Goal: Transaction & Acquisition: Purchase product/service

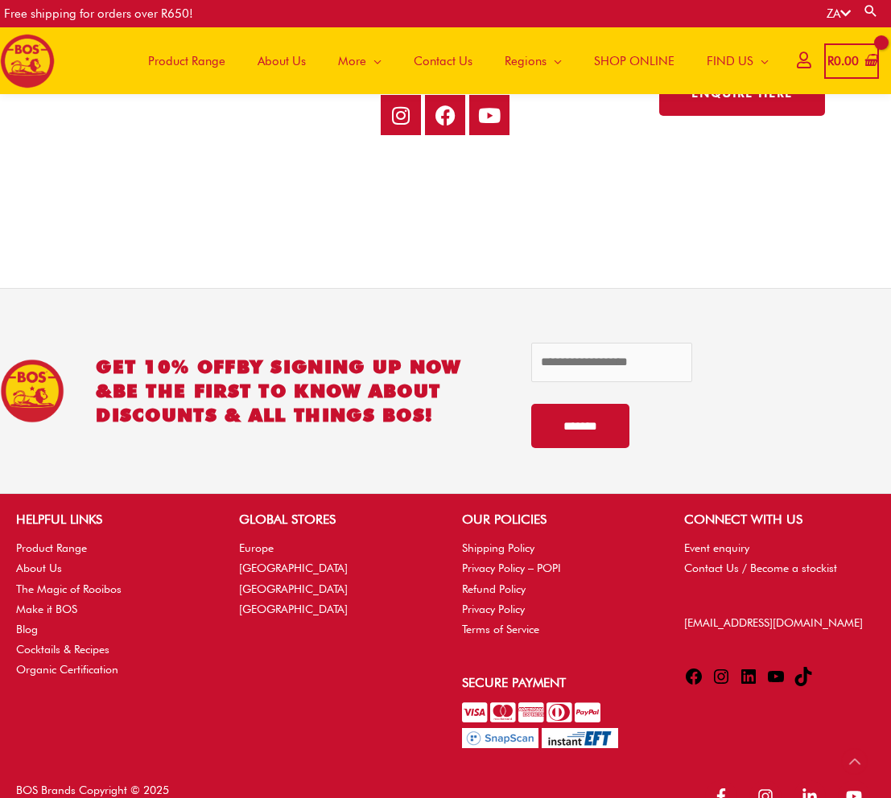
scroll to position [3251, 0]
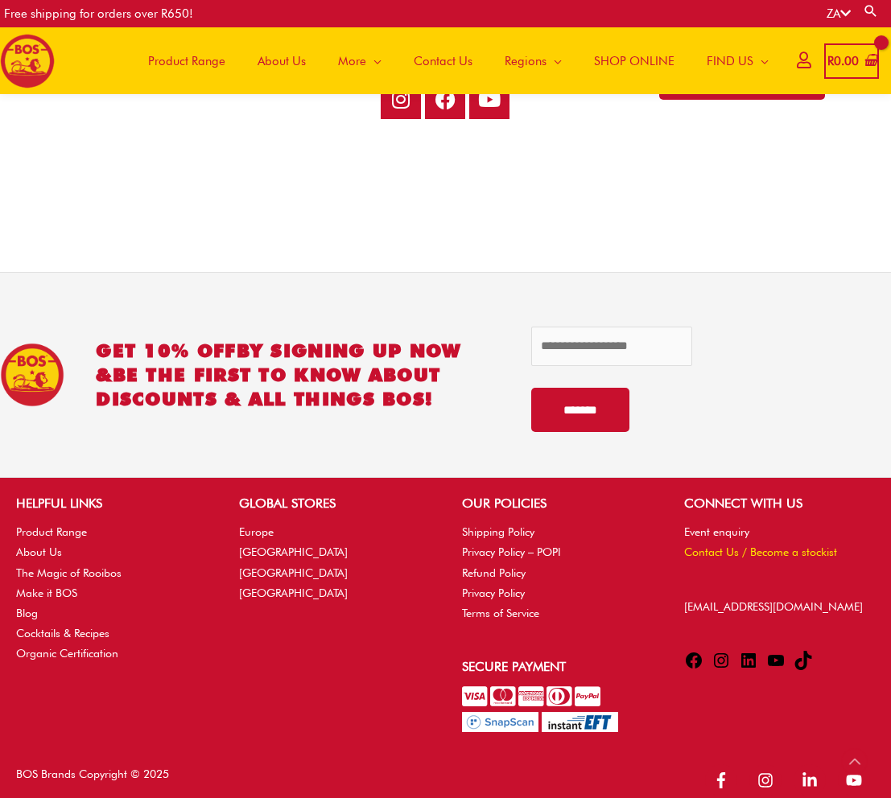
click at [743, 546] on link "Contact Us / Become a stockist" at bounding box center [760, 552] width 153 height 13
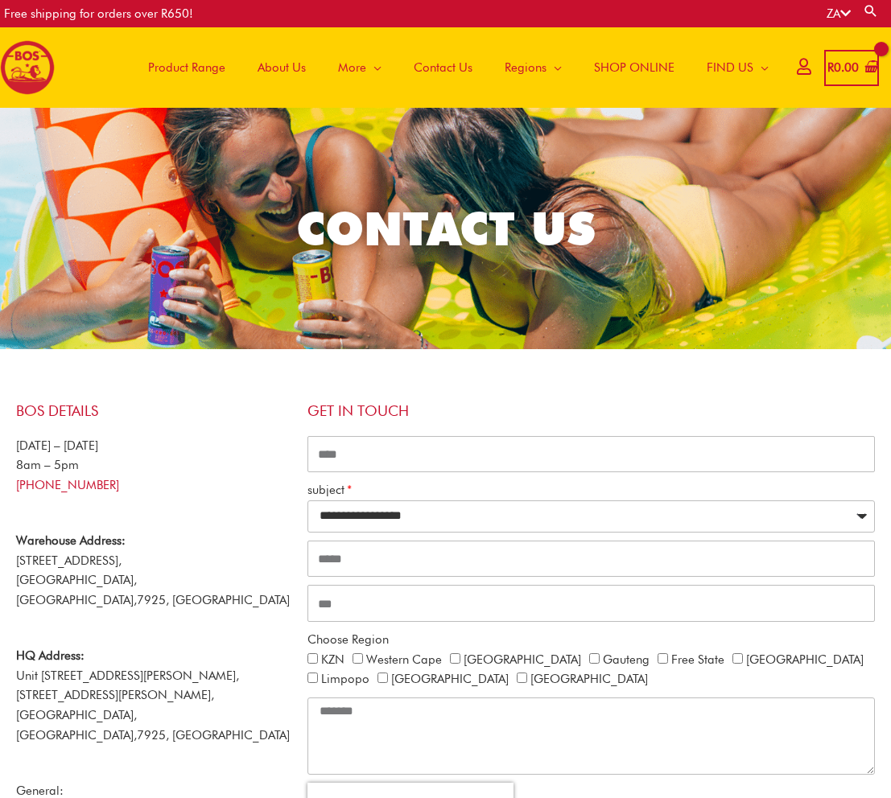
click at [202, 60] on span "Product Range" at bounding box center [186, 67] width 77 height 48
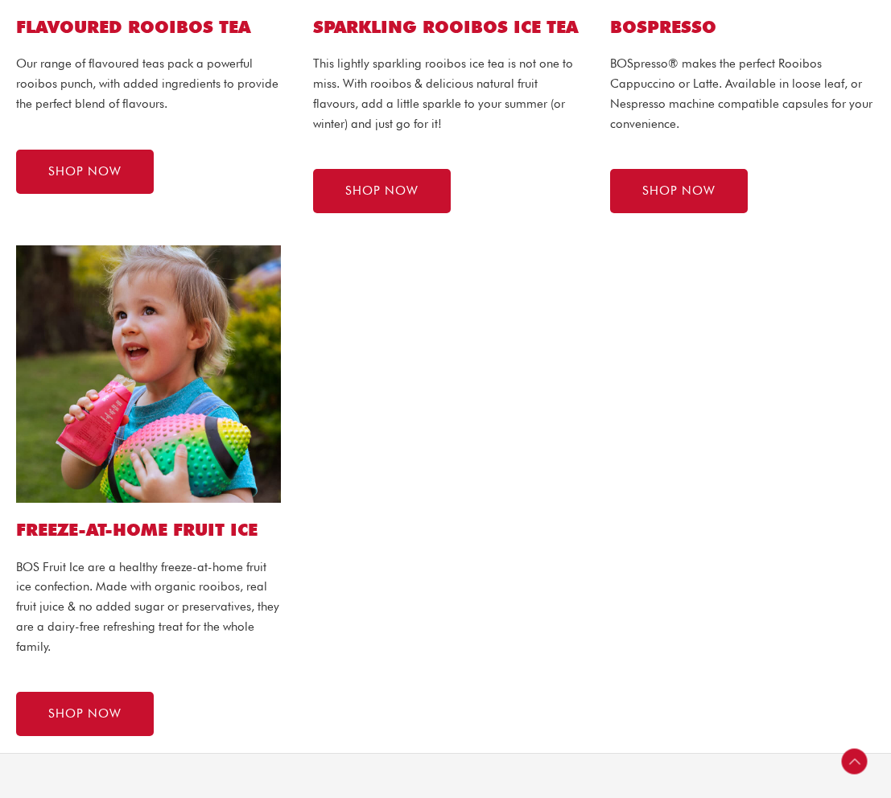
scroll to position [1140, 0]
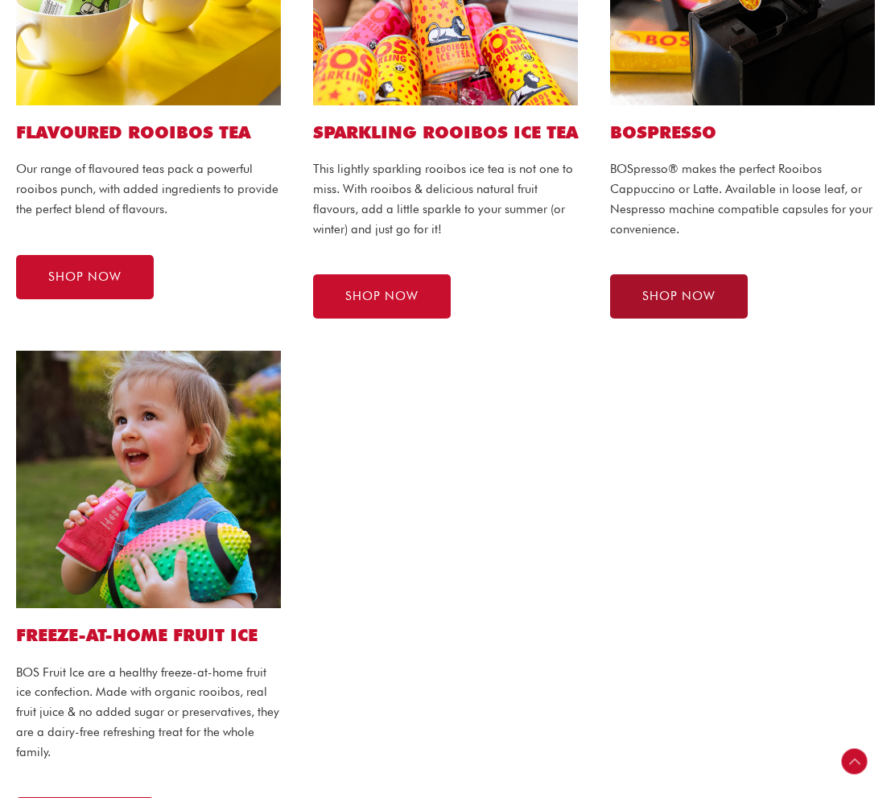
click at [691, 302] on span "SHOP NOW" at bounding box center [678, 297] width 73 height 12
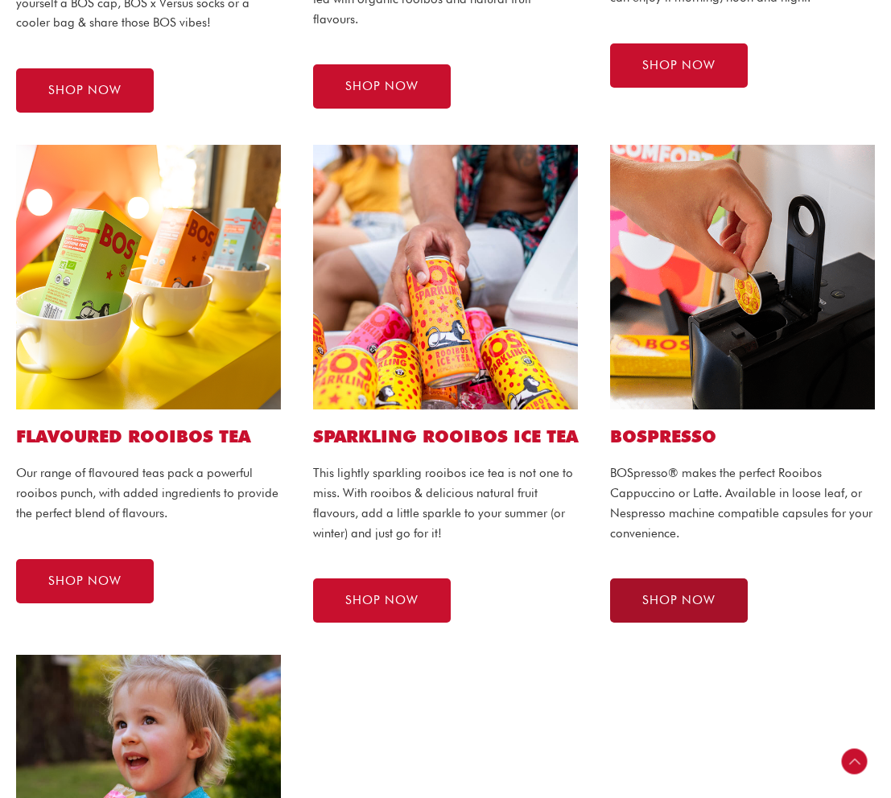
scroll to position [774, 0]
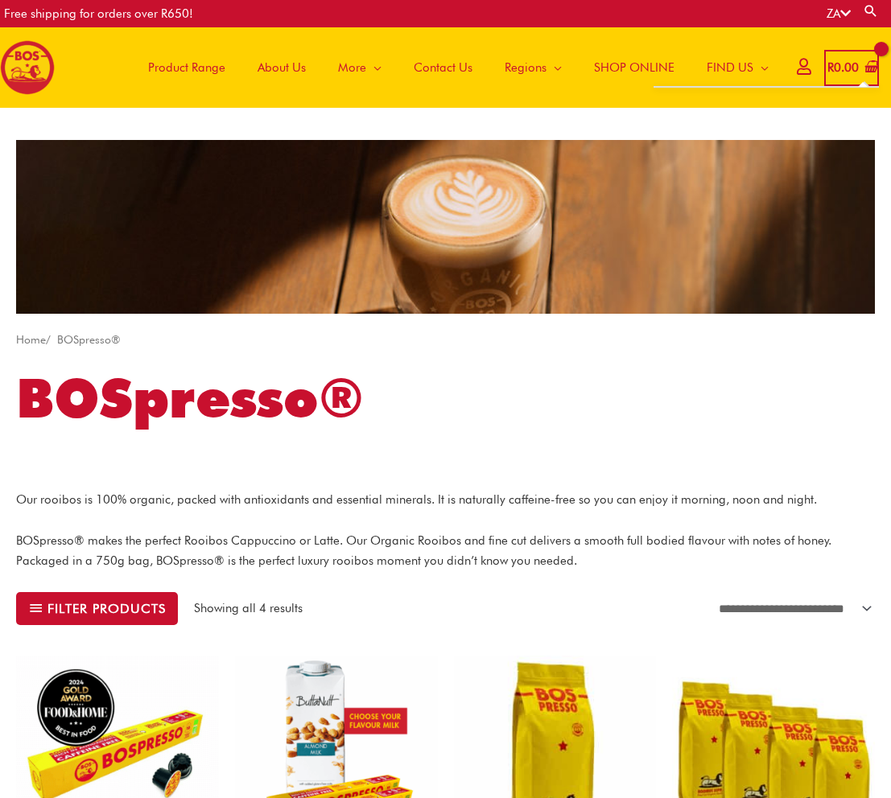
click at [868, 71] on icon "View Shopping Cart, empty" at bounding box center [871, 67] width 14 height 14
